Goal: Task Accomplishment & Management: Use online tool/utility

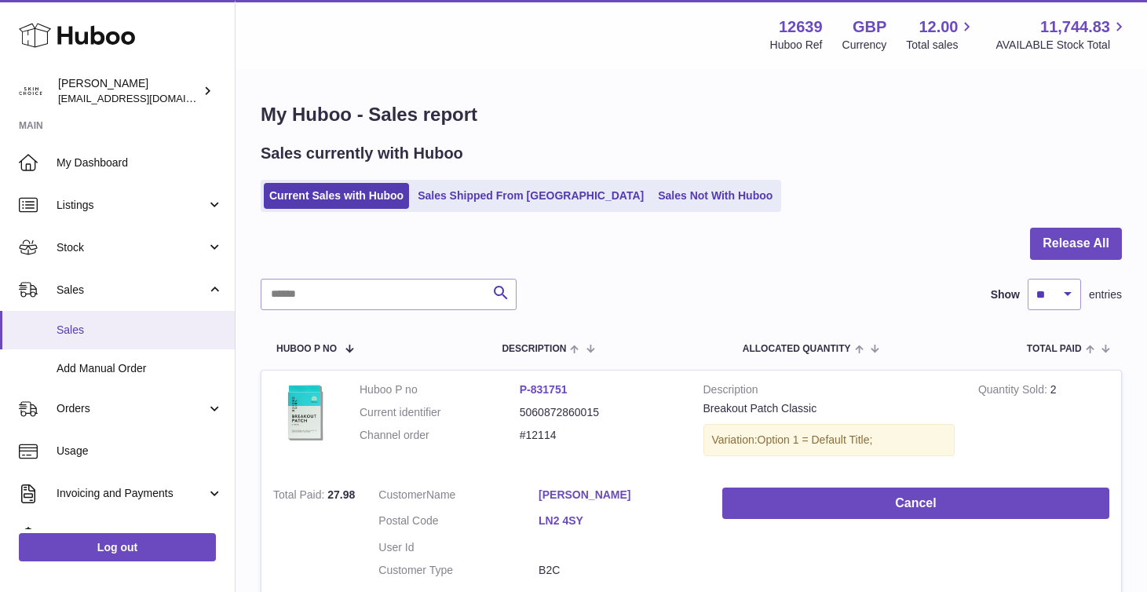
click at [160, 330] on span "Sales" at bounding box center [140, 330] width 166 height 15
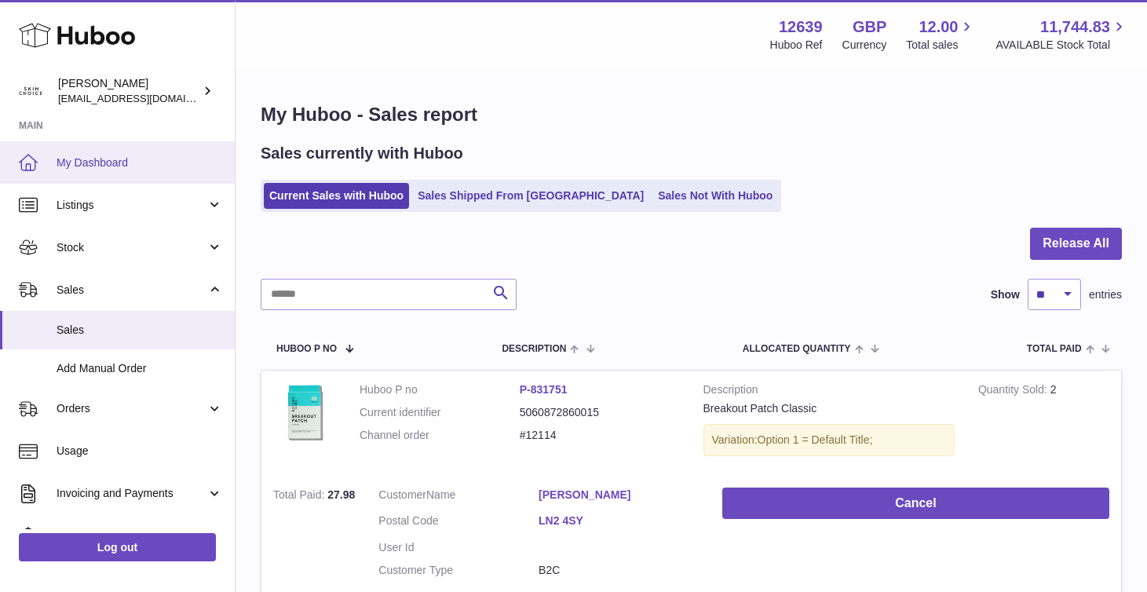
click at [130, 162] on span "My Dashboard" at bounding box center [140, 162] width 166 height 15
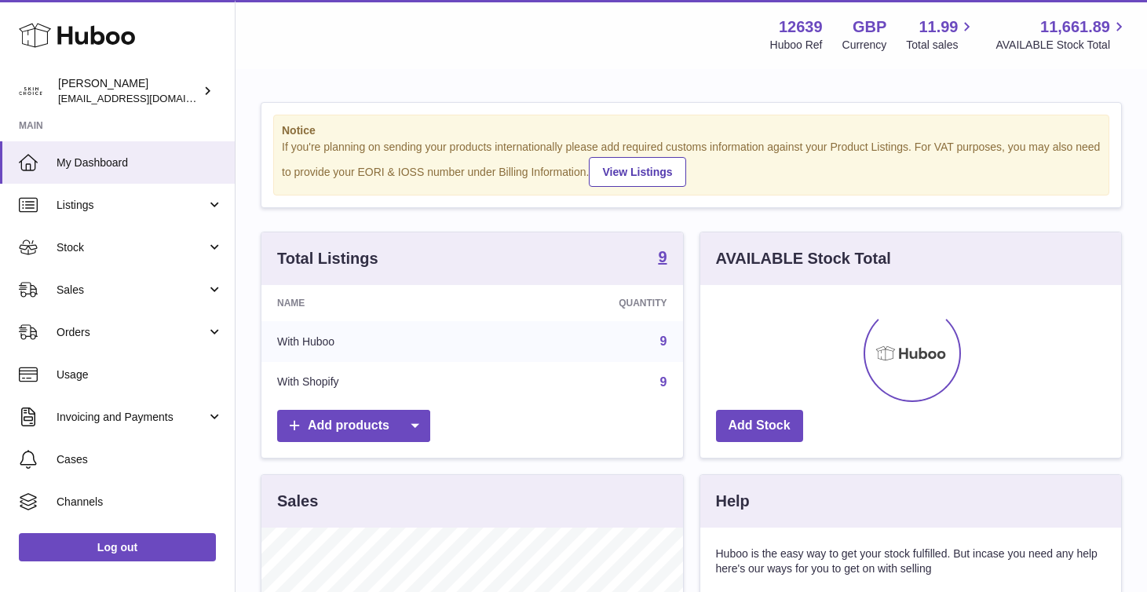
scroll to position [245, 421]
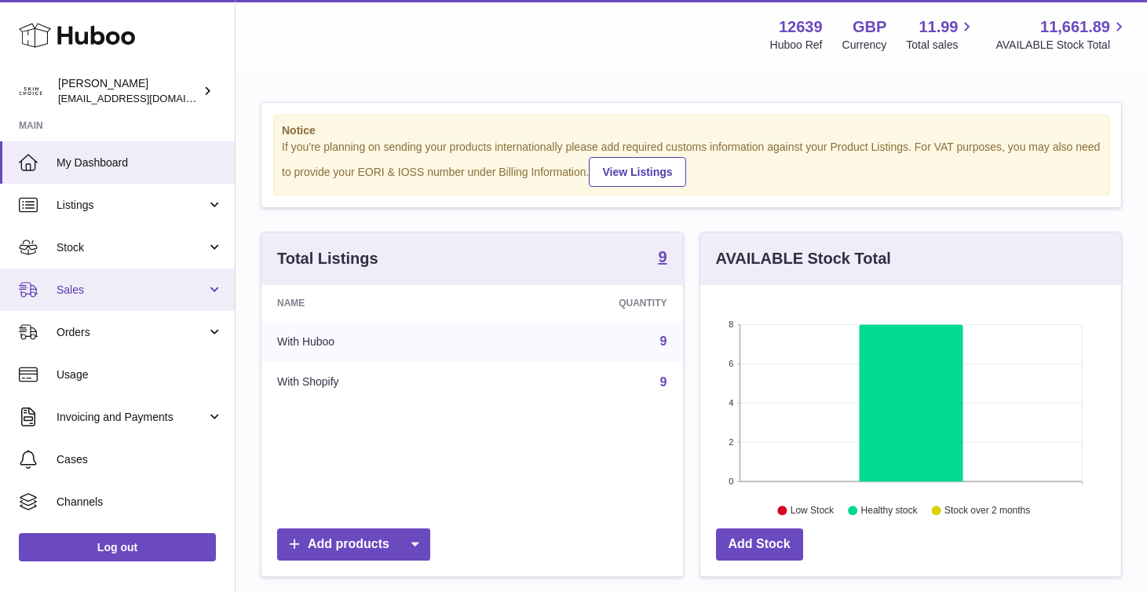
click at [191, 283] on span "Sales" at bounding box center [132, 290] width 150 height 15
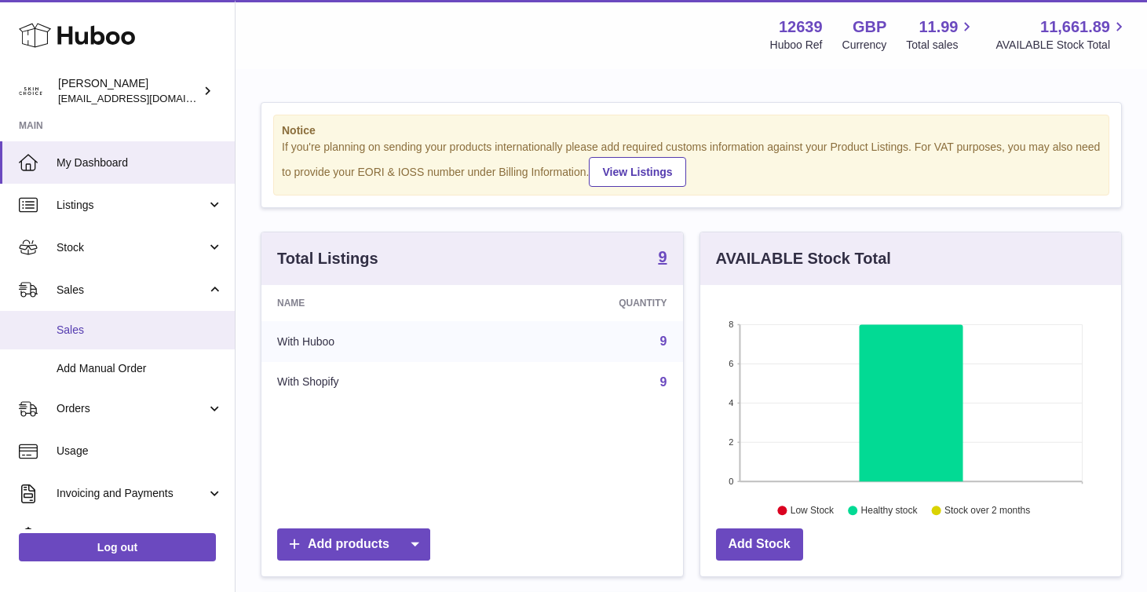
click at [176, 343] on link "Sales" at bounding box center [117, 330] width 235 height 38
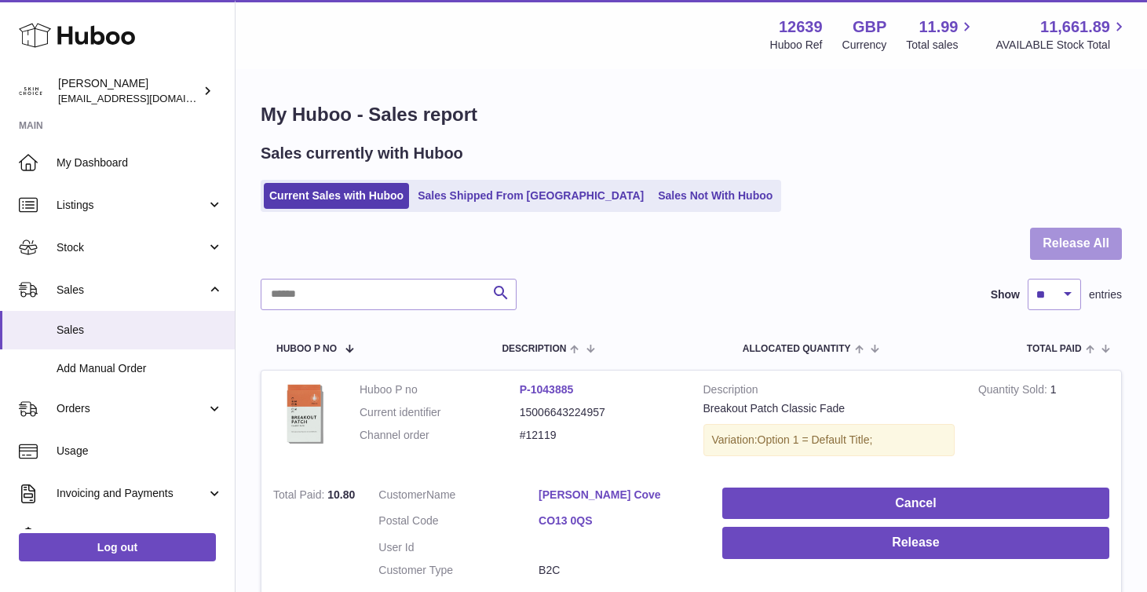
click at [1075, 235] on button "Release All" at bounding box center [1076, 244] width 92 height 32
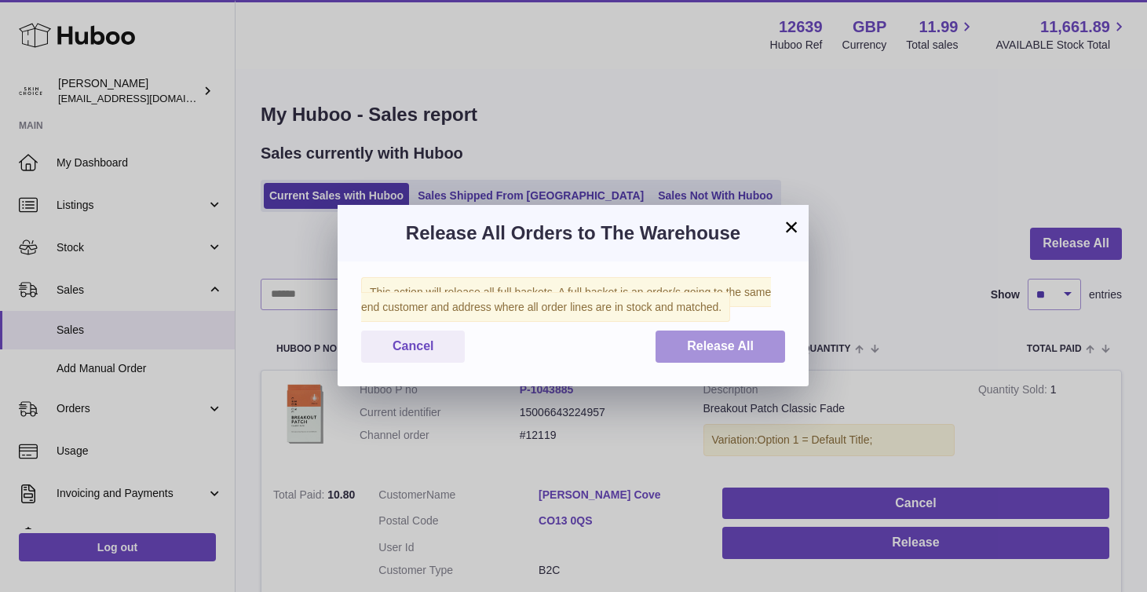
click at [695, 347] on span "Release All" at bounding box center [720, 345] width 67 height 13
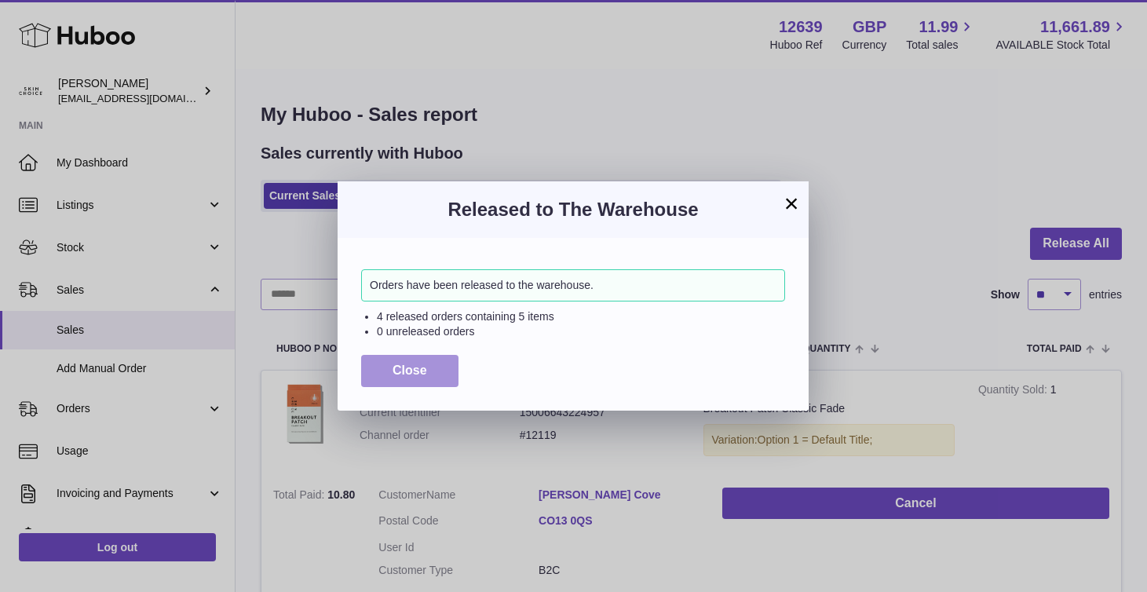
click at [400, 385] on button "Close" at bounding box center [409, 371] width 97 height 32
